Goal: Check status: Check status

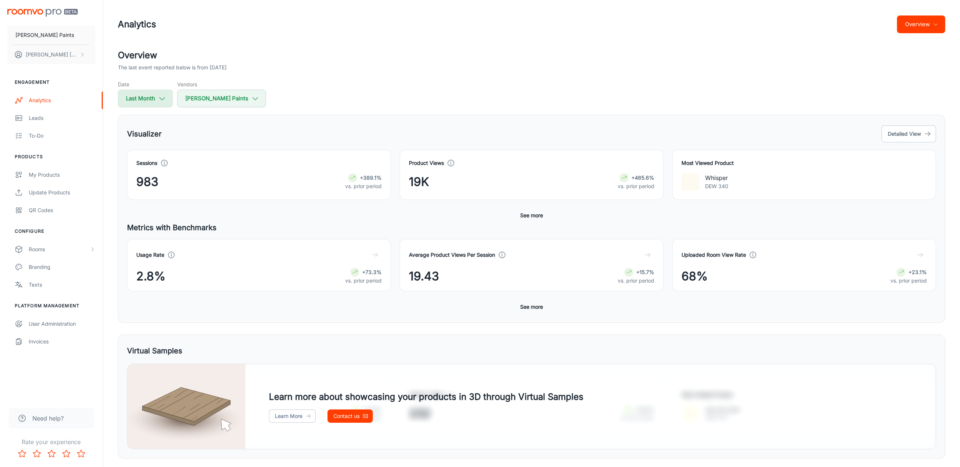
click at [142, 95] on button "Last Month" at bounding box center [145, 99] width 55 height 18
select select "7"
select select "2025"
select select "7"
select select "2025"
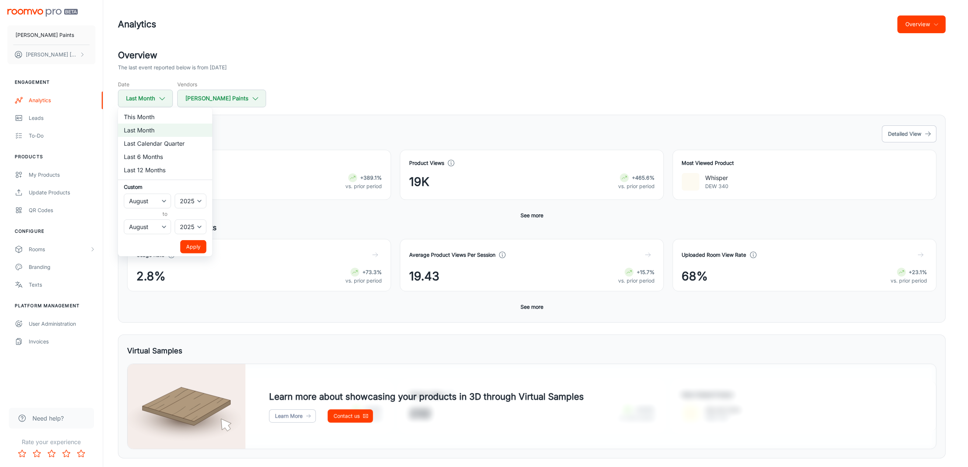
click at [140, 115] on li "This Month" at bounding box center [165, 116] width 94 height 13
select select "8"
click at [191, 245] on button "Apply" at bounding box center [193, 246] width 26 height 13
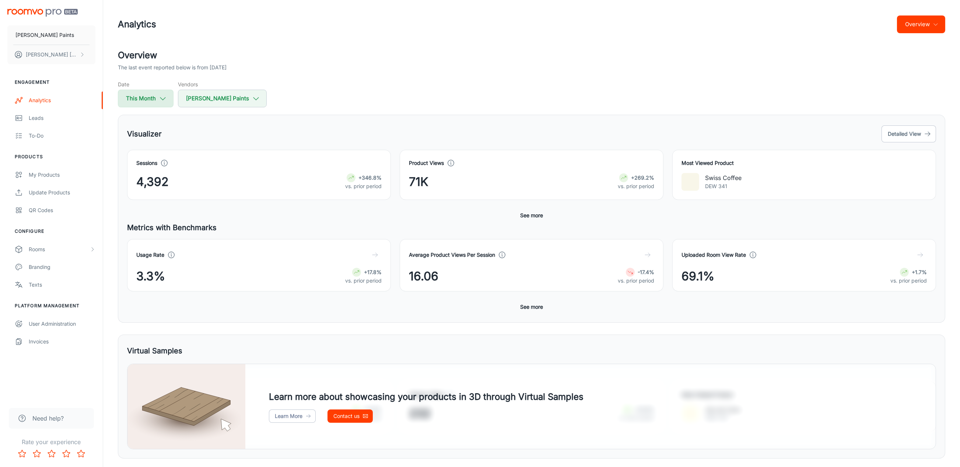
click at [165, 98] on icon "button" at bounding box center [163, 98] width 8 height 8
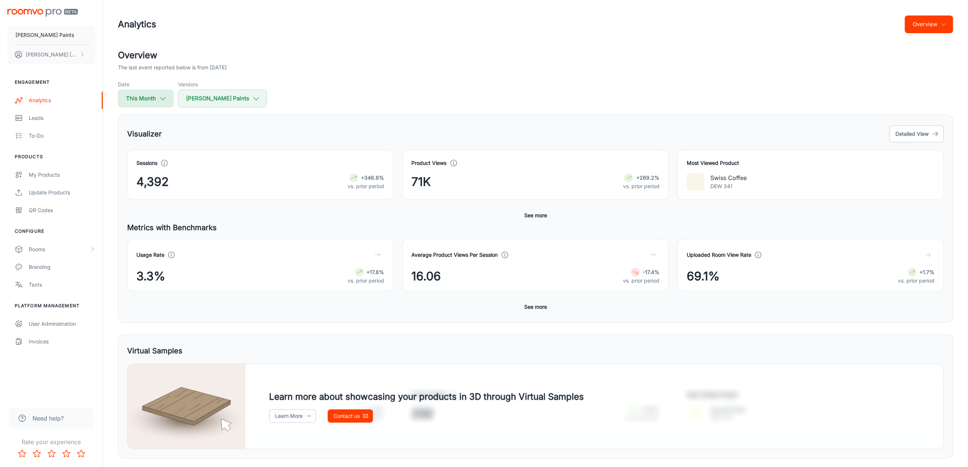
select select "8"
select select "2025"
select select "8"
select select "2025"
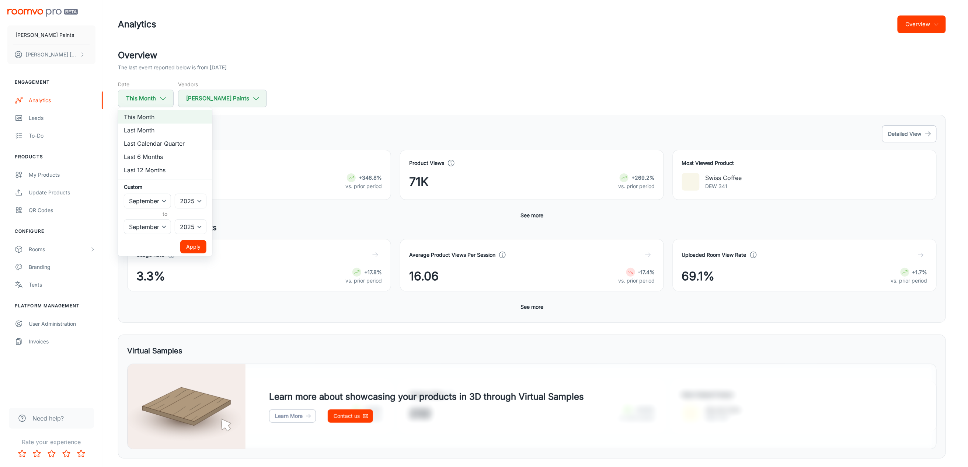
click at [421, 95] on div at bounding box center [484, 233] width 968 height 467
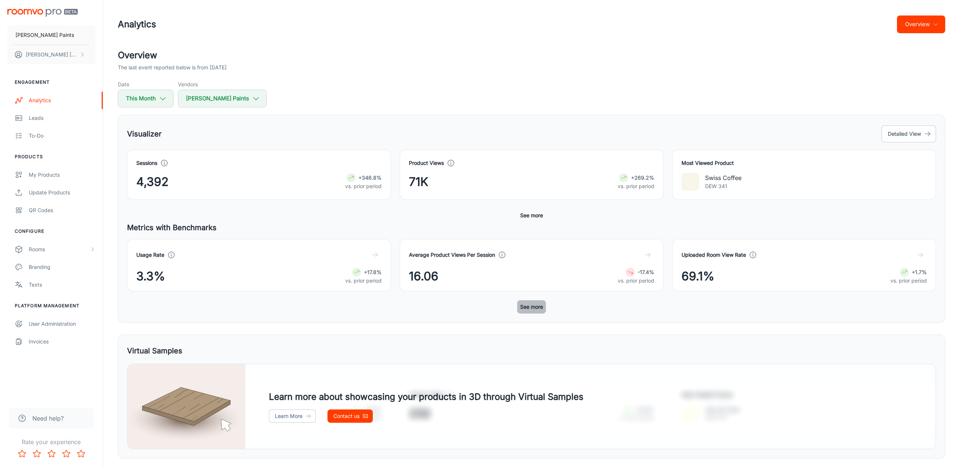
click at [538, 307] on button "See more" at bounding box center [531, 306] width 29 height 13
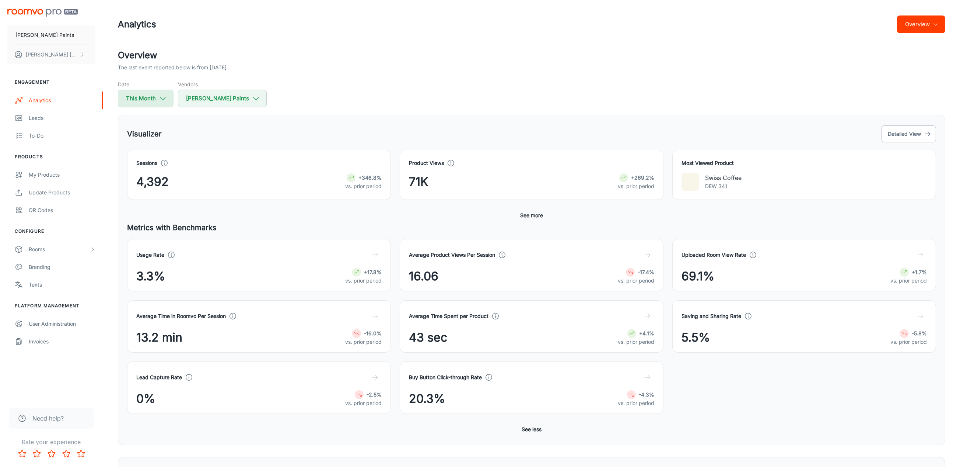
click at [165, 101] on icon "button" at bounding box center [163, 98] width 8 height 8
select select "8"
select select "2025"
select select "8"
select select "2025"
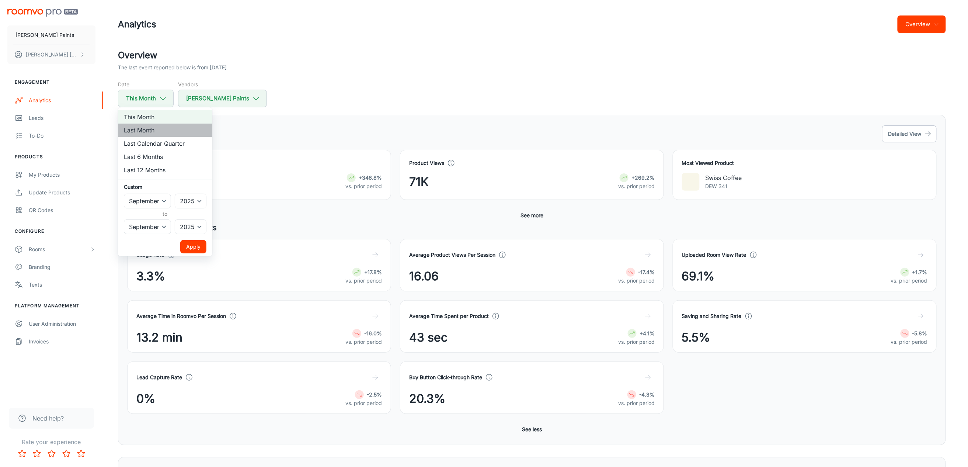
click at [148, 130] on li "Last Month" at bounding box center [165, 129] width 94 height 13
select select "7"
click at [189, 245] on button "Apply" at bounding box center [193, 246] width 26 height 13
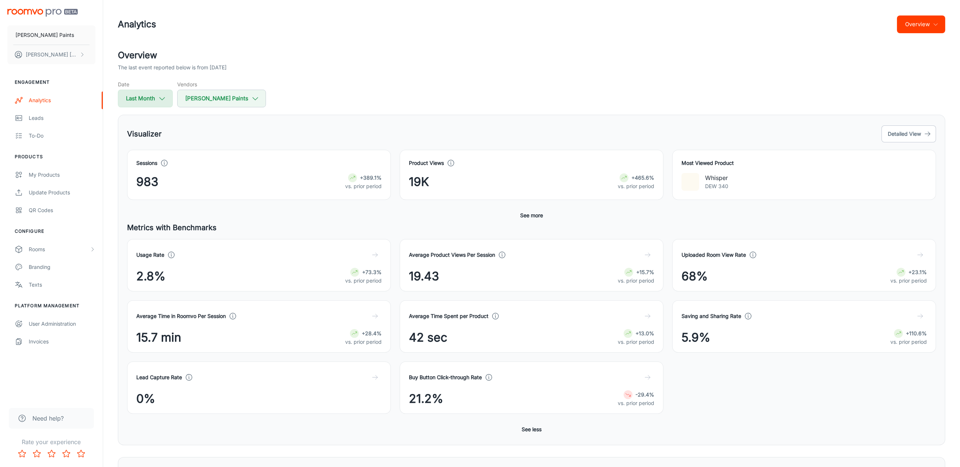
click at [150, 98] on button "Last Month" at bounding box center [145, 99] width 55 height 18
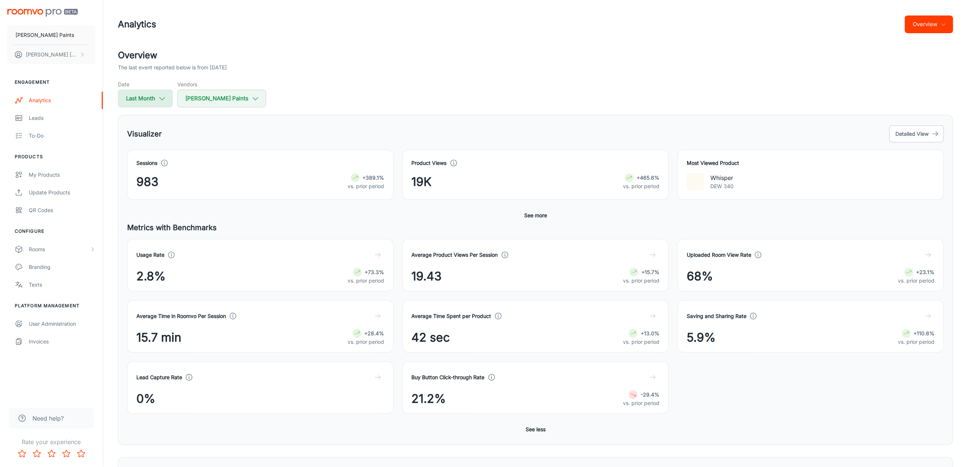
select select "7"
select select "2025"
select select "7"
select select "2025"
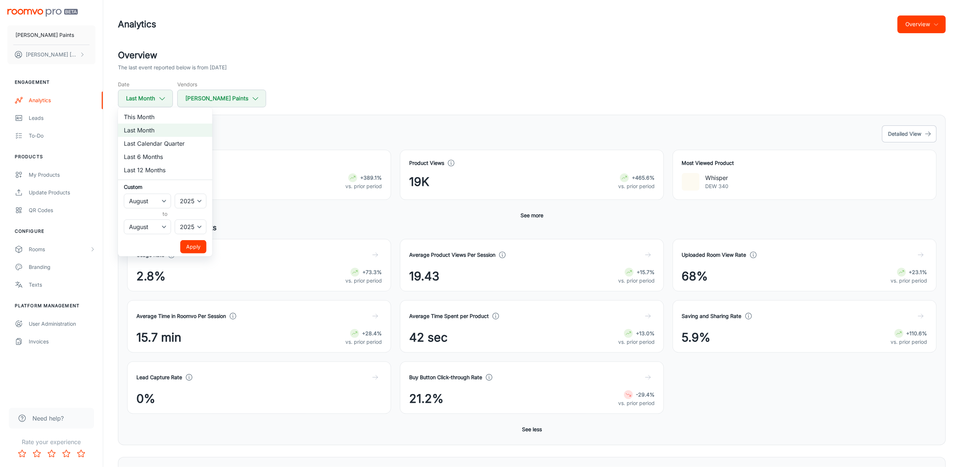
click at [332, 90] on div at bounding box center [484, 233] width 968 height 467
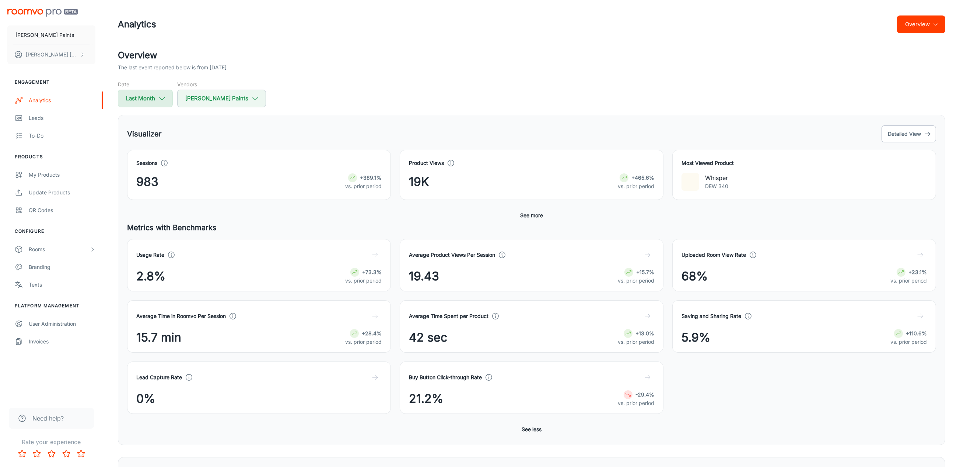
click at [144, 103] on button "Last Month" at bounding box center [145, 99] width 55 height 18
select select "7"
select select "2025"
select select "7"
select select "2025"
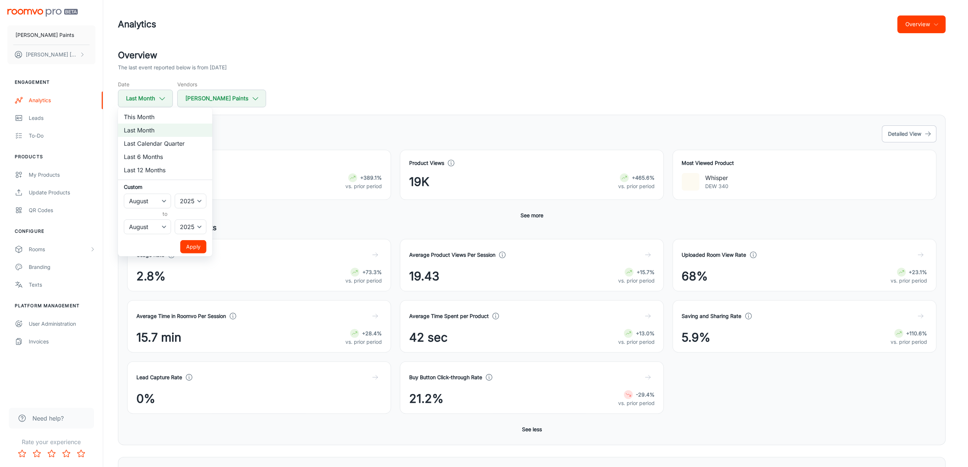
click at [149, 115] on li "This Month" at bounding box center [165, 116] width 94 height 13
select select "8"
click at [191, 243] on button "Apply" at bounding box center [193, 246] width 26 height 13
